Goal: Check status

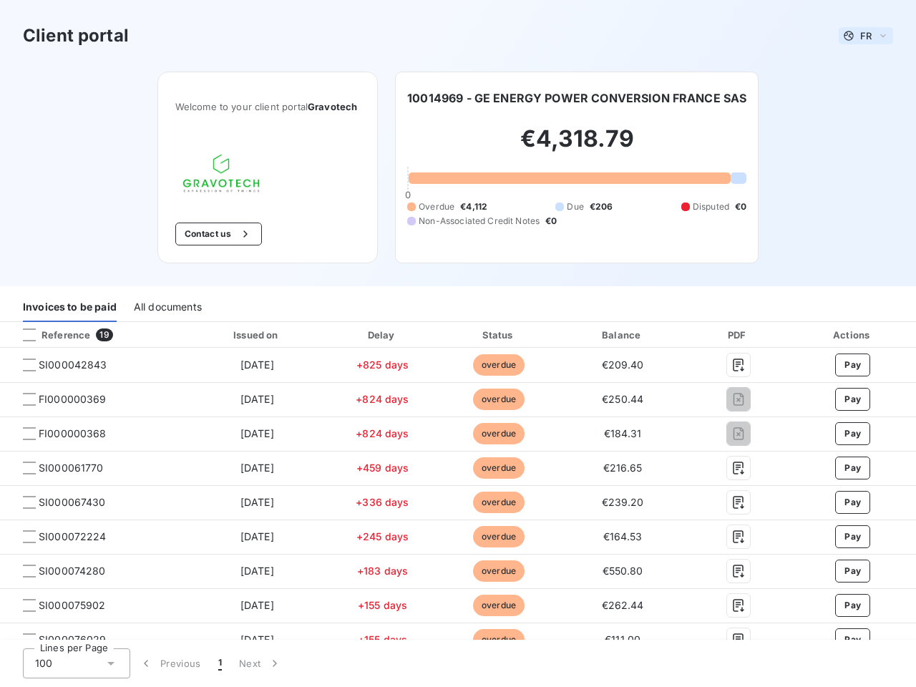
click at [860, 36] on span "FR" at bounding box center [865, 35] width 11 height 11
click at [210, 234] on button "Contact us" at bounding box center [218, 234] width 87 height 23
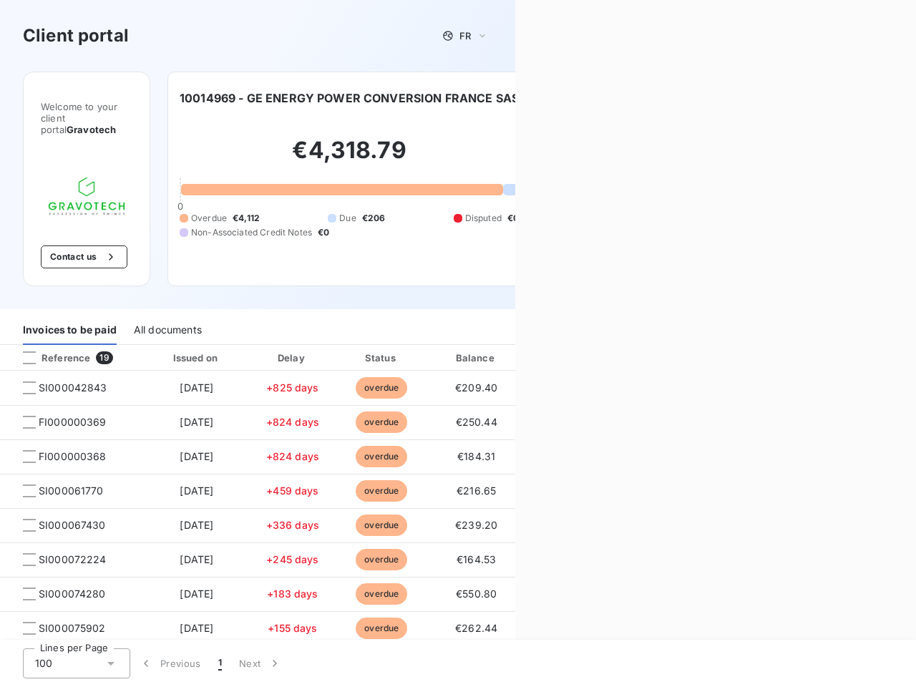
click at [573, 98] on div "Contact us Fill out the form below, and a member of our team will get back to y…" at bounding box center [715, 343] width 401 height 687
click at [69, 307] on div "Welcome to your client portal Gravotech Contact us [PHONE_NUMBER] - GE ENERGY P…" at bounding box center [257, 191] width 515 height 238
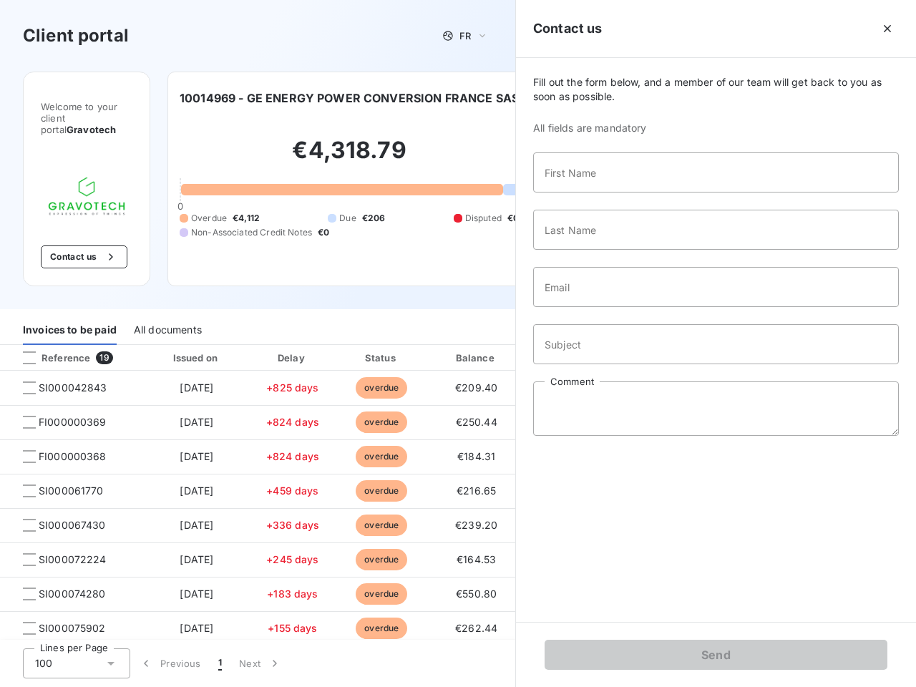
click at [167, 307] on div "Welcome to your client portal Gravotech Contact us [PHONE_NUMBER] - GE ENERGY P…" at bounding box center [257, 191] width 515 height 238
click at [92, 335] on div "Invoices to be paid" at bounding box center [70, 330] width 94 height 30
click at [29, 335] on div "Invoices to be paid" at bounding box center [70, 330] width 94 height 30
click at [253, 335] on div "Invoices to be paid All documents" at bounding box center [257, 330] width 515 height 30
click at [376, 335] on div "Invoices to be paid All documents" at bounding box center [257, 330] width 515 height 30
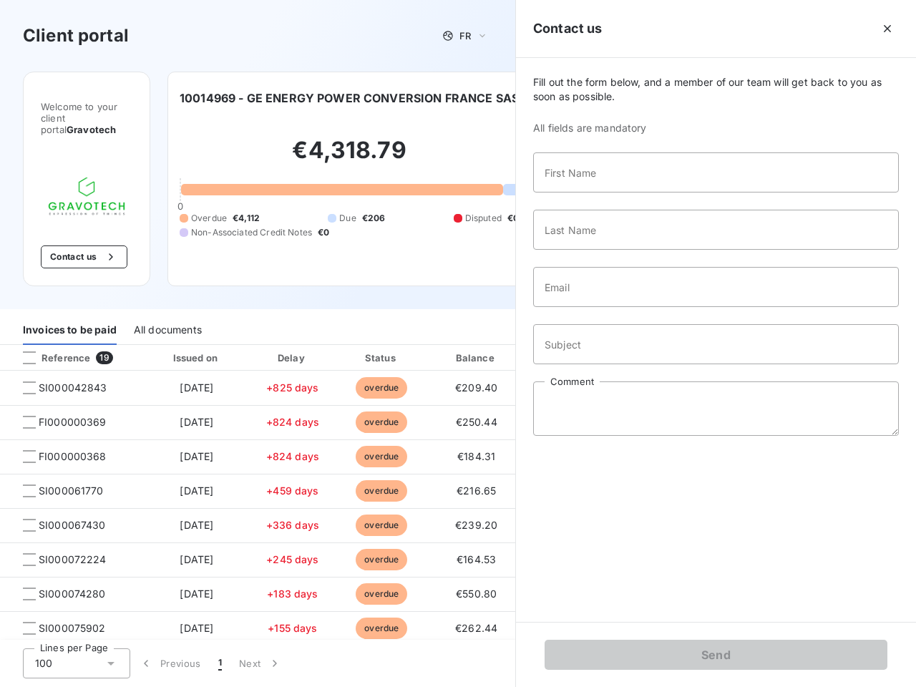
click at [492, 335] on div "Invoices to be paid All documents" at bounding box center [257, 330] width 515 height 30
